Goal: Use online tool/utility: Utilize a website feature to perform a specific function

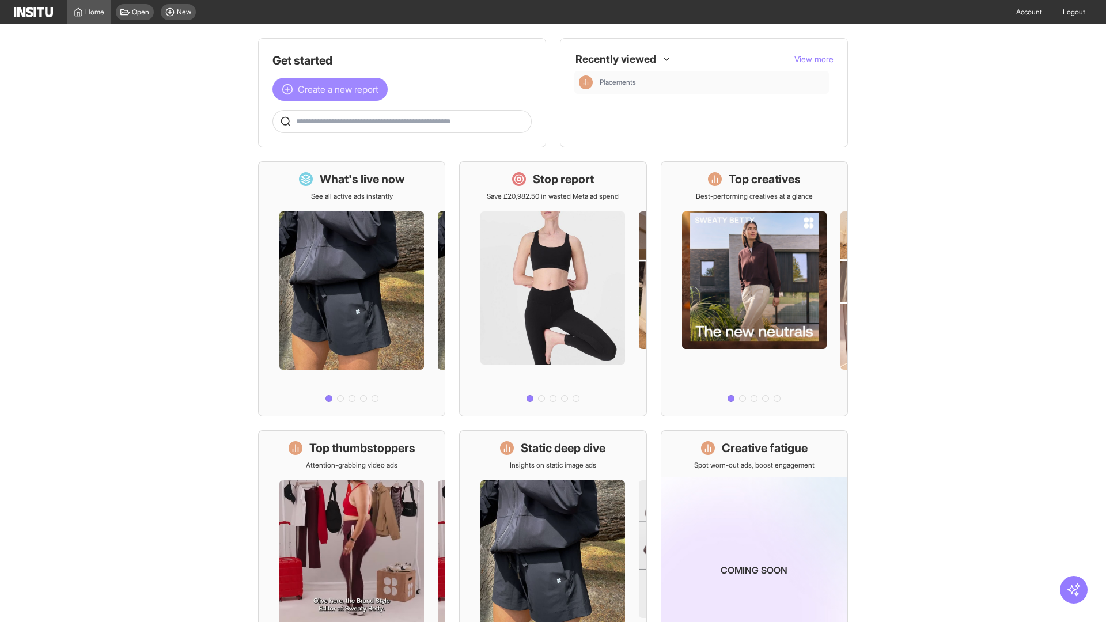
click at [333, 89] on span "Create a new report" at bounding box center [338, 89] width 81 height 14
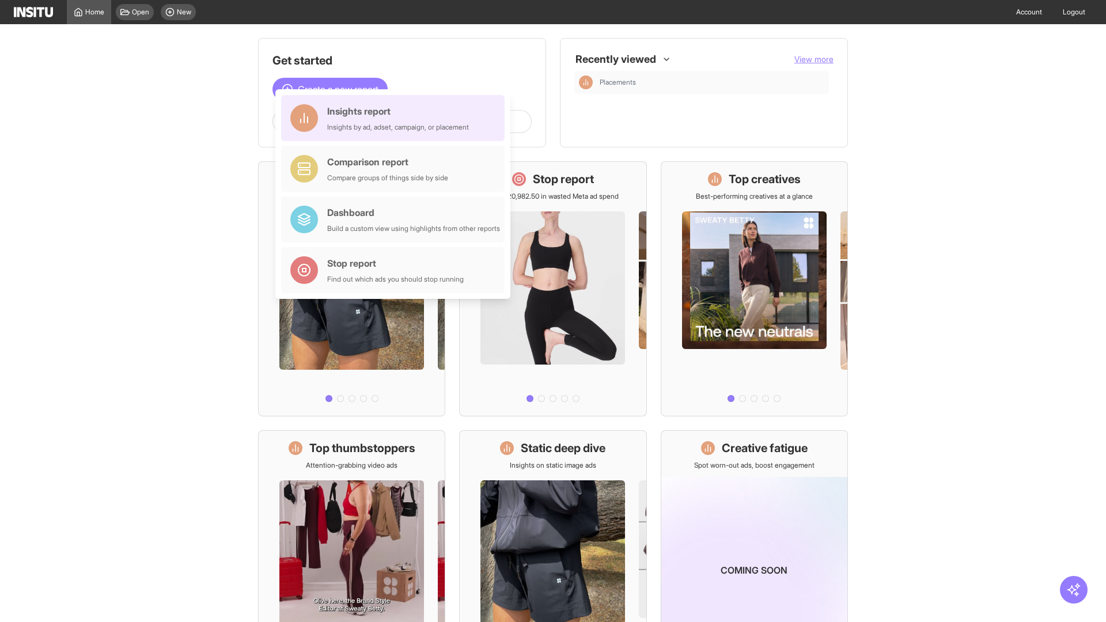
click at [396, 118] on div "Insights report Insights by ad, adset, campaign, or placement" at bounding box center [398, 118] width 142 height 28
